Goal: Task Accomplishment & Management: Use online tool/utility

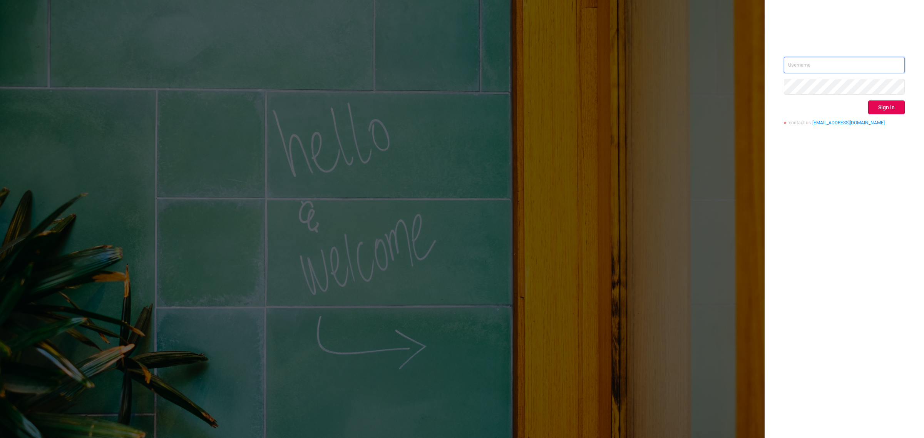
click at [809, 57] on input "text" at bounding box center [844, 65] width 121 height 16
type input "[EMAIL_ADDRESS][DOMAIN_NAME]"
click at [878, 101] on button "Sign in" at bounding box center [886, 107] width 37 height 14
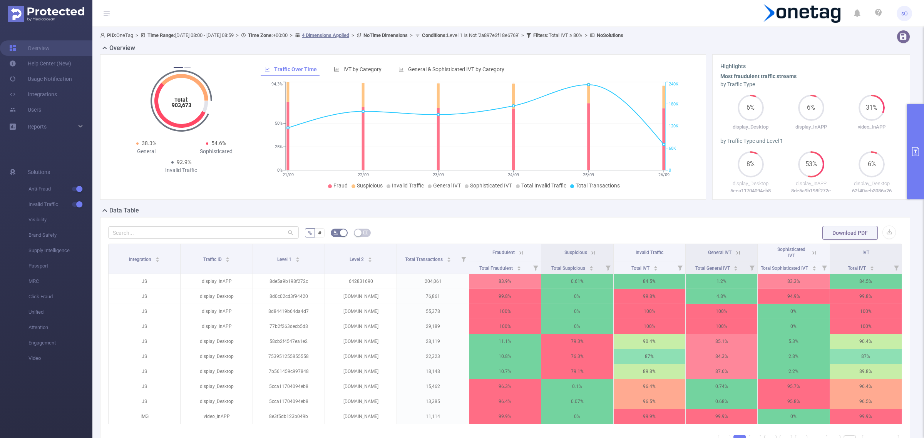
click at [917, 149] on icon "primary" at bounding box center [915, 151] width 9 height 9
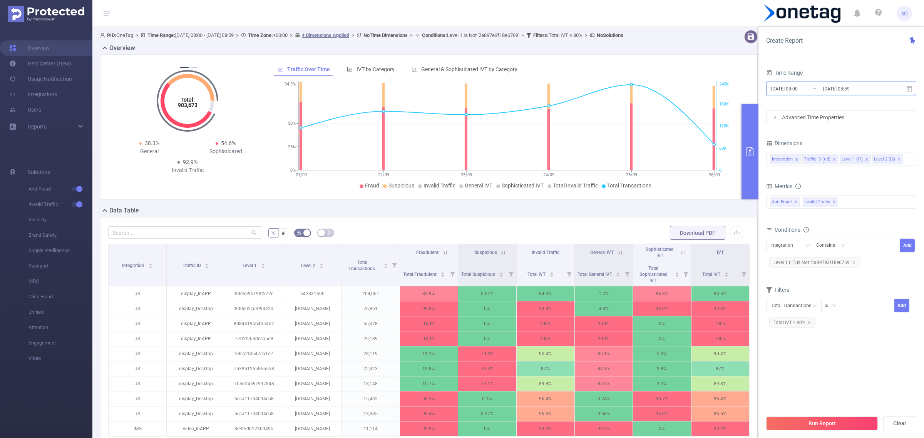
click at [908, 87] on icon at bounding box center [908, 88] width 5 height 6
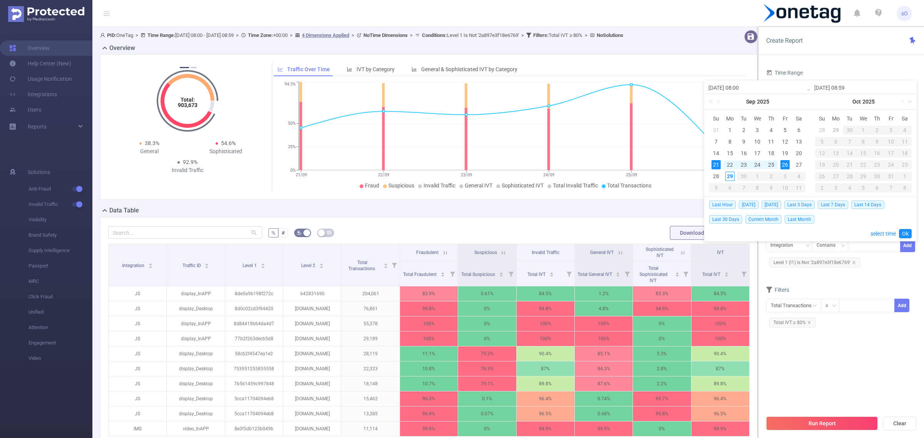
click at [716, 162] on div "21" at bounding box center [715, 164] width 9 height 9
click at [729, 176] on div "29" at bounding box center [729, 176] width 9 height 9
type input "[DATE] 08:59"
click at [906, 236] on link "Ok" at bounding box center [905, 233] width 13 height 9
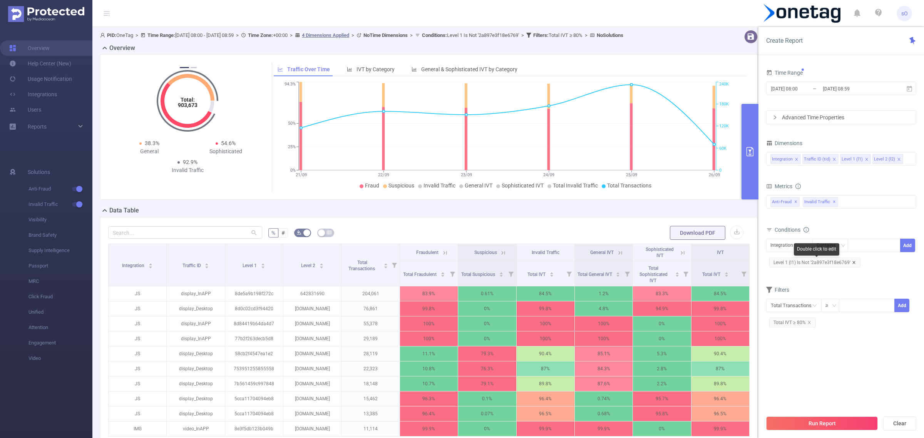
click at [853, 261] on icon "icon: close" at bounding box center [854, 263] width 4 height 4
click at [807, 311] on icon "icon: close" at bounding box center [808, 309] width 3 height 3
click at [814, 423] on button "Run Report" at bounding box center [822, 423] width 112 height 14
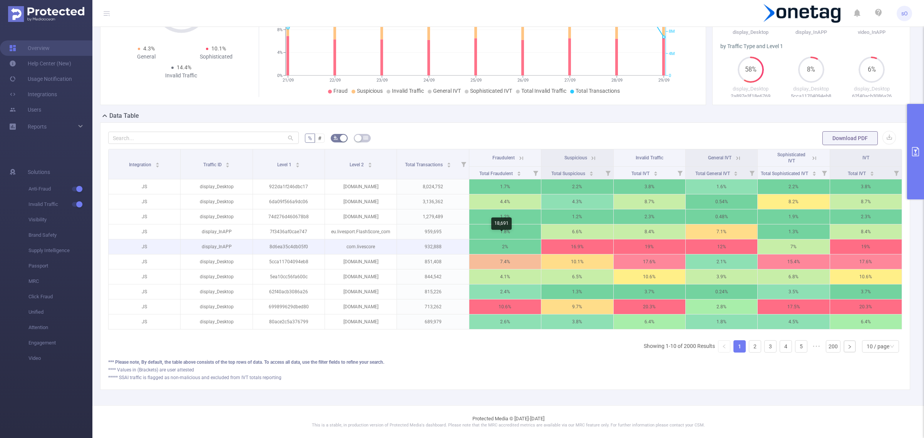
scroll to position [0, 0]
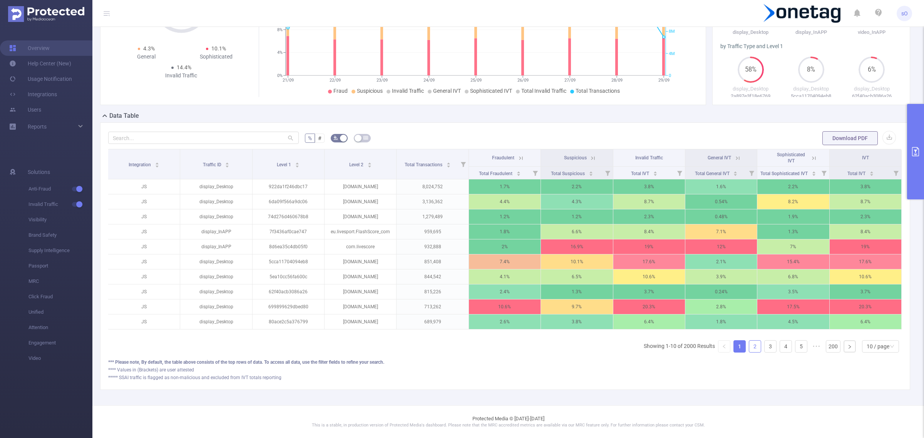
click at [749, 343] on link "2" at bounding box center [755, 347] width 12 height 12
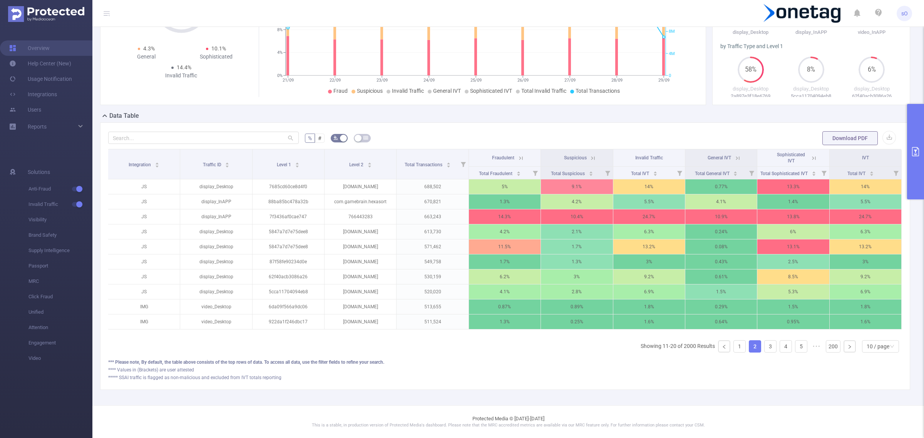
click at [749, 343] on link "2" at bounding box center [755, 347] width 12 height 12
click at [844, 349] on link at bounding box center [850, 347] width 12 height 12
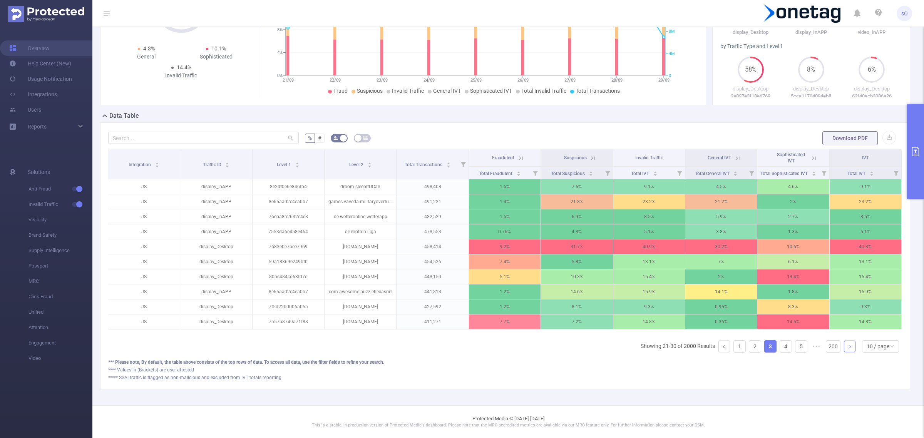
click at [844, 349] on link at bounding box center [850, 347] width 12 height 12
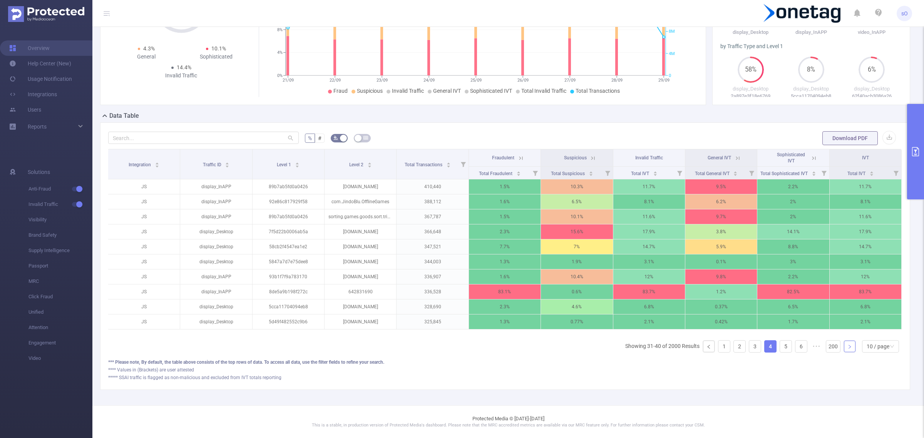
click at [847, 349] on icon "icon: right" at bounding box center [849, 346] width 5 height 5
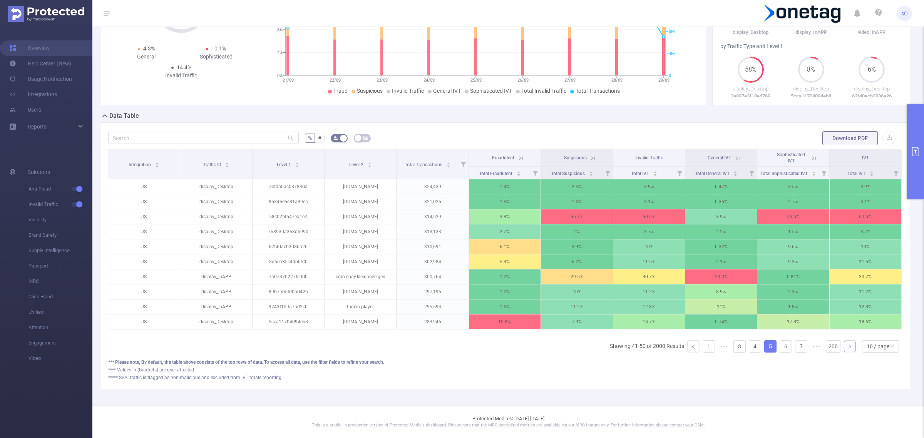
click at [844, 348] on link at bounding box center [850, 347] width 12 height 12
